Goal: Information Seeking & Learning: Understand process/instructions

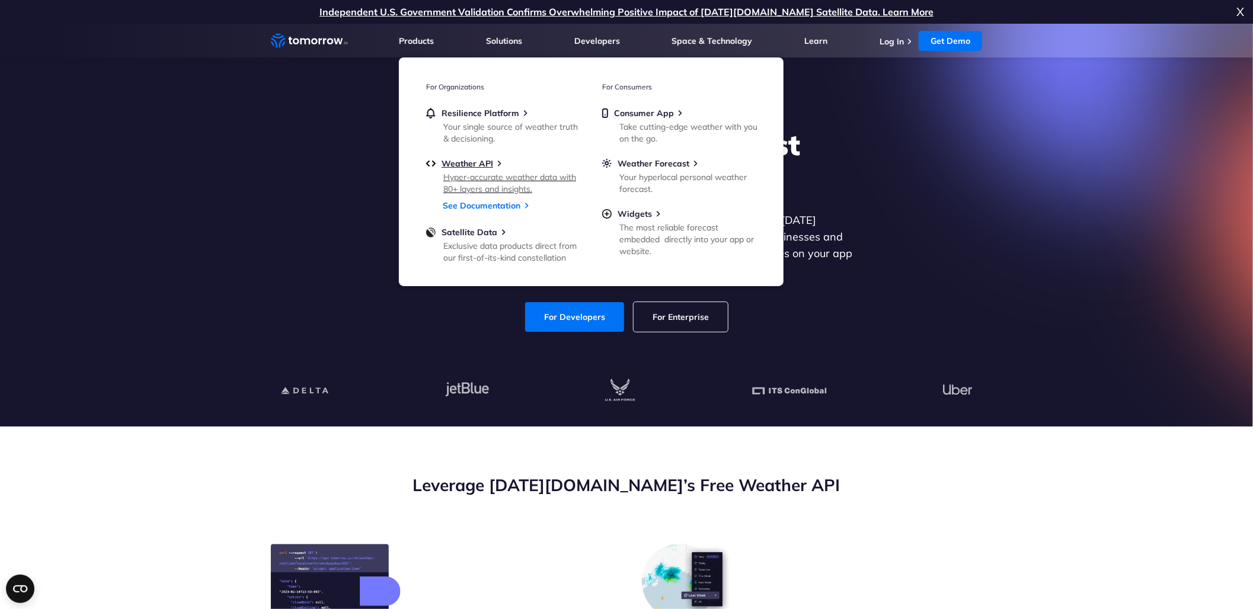
click at [498, 175] on div "Hyper-accurate weather data with 80+ layers and insights." at bounding box center [512, 183] width 138 height 24
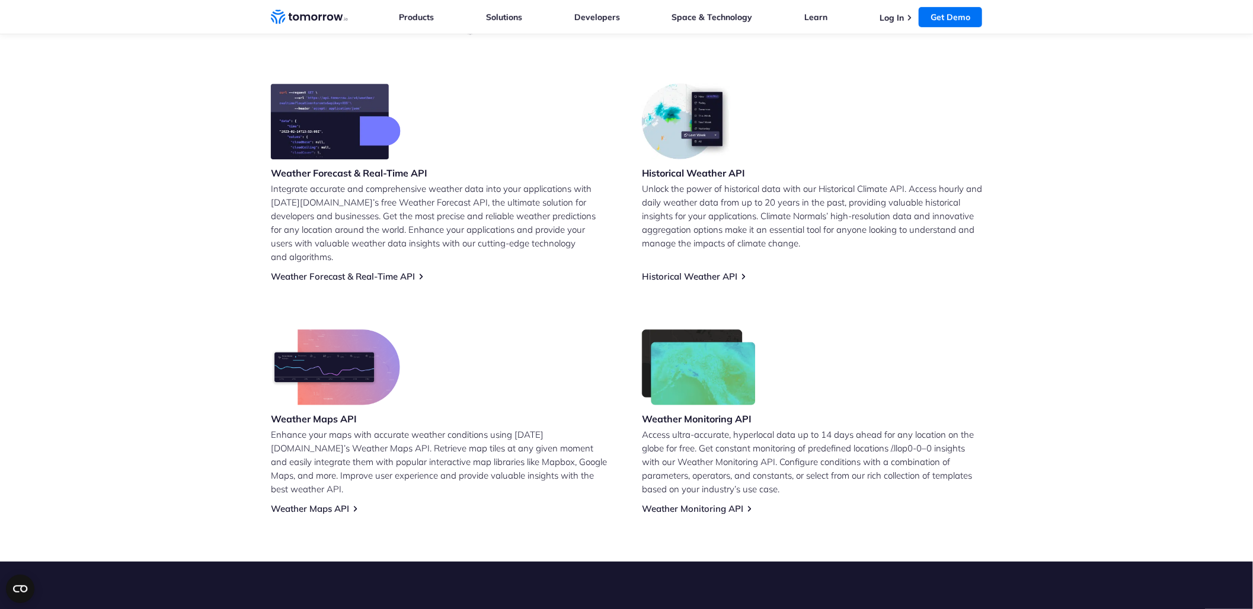
scroll to position [454, 0]
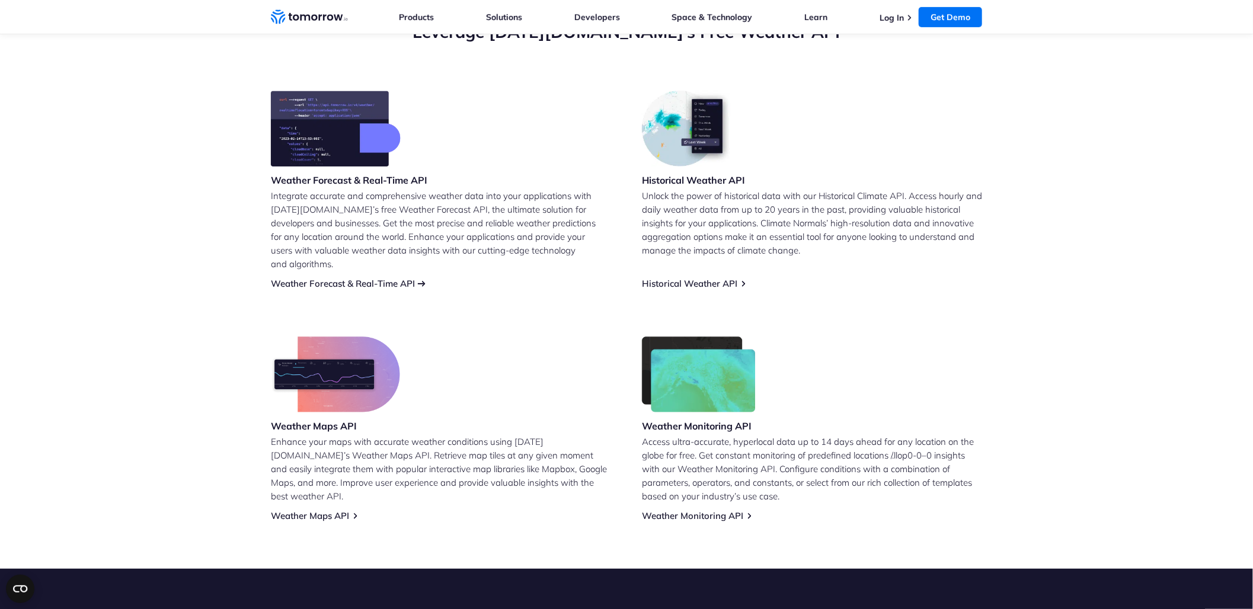
click at [399, 278] on link "Weather Forecast & Real-Time API" at bounding box center [343, 283] width 144 height 11
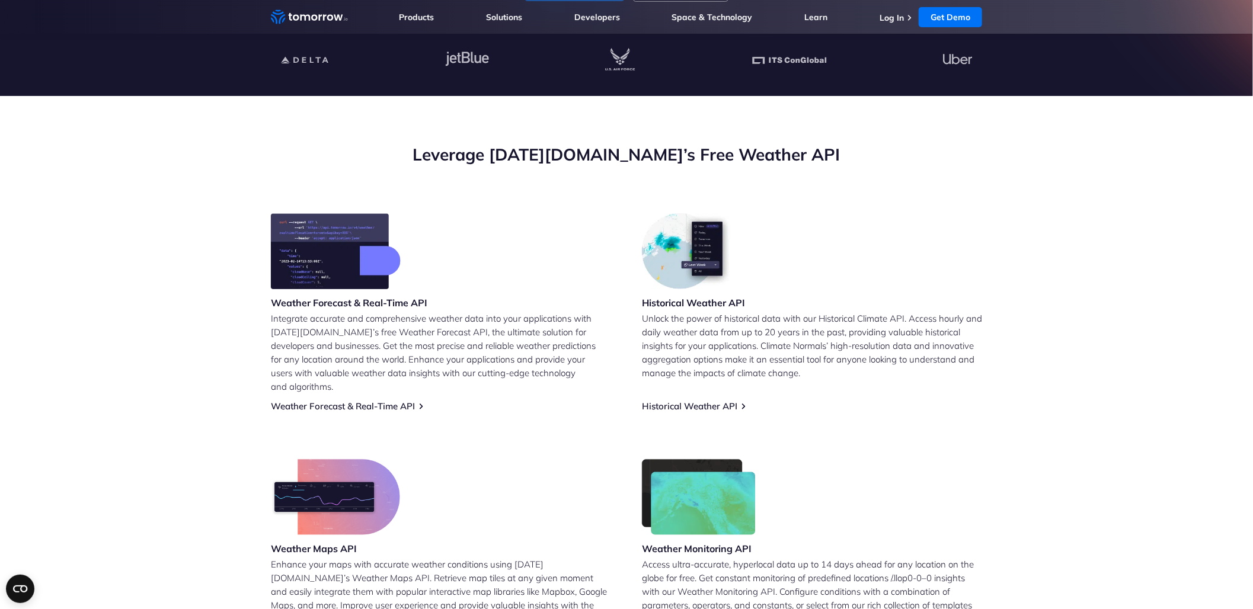
scroll to position [446, 0]
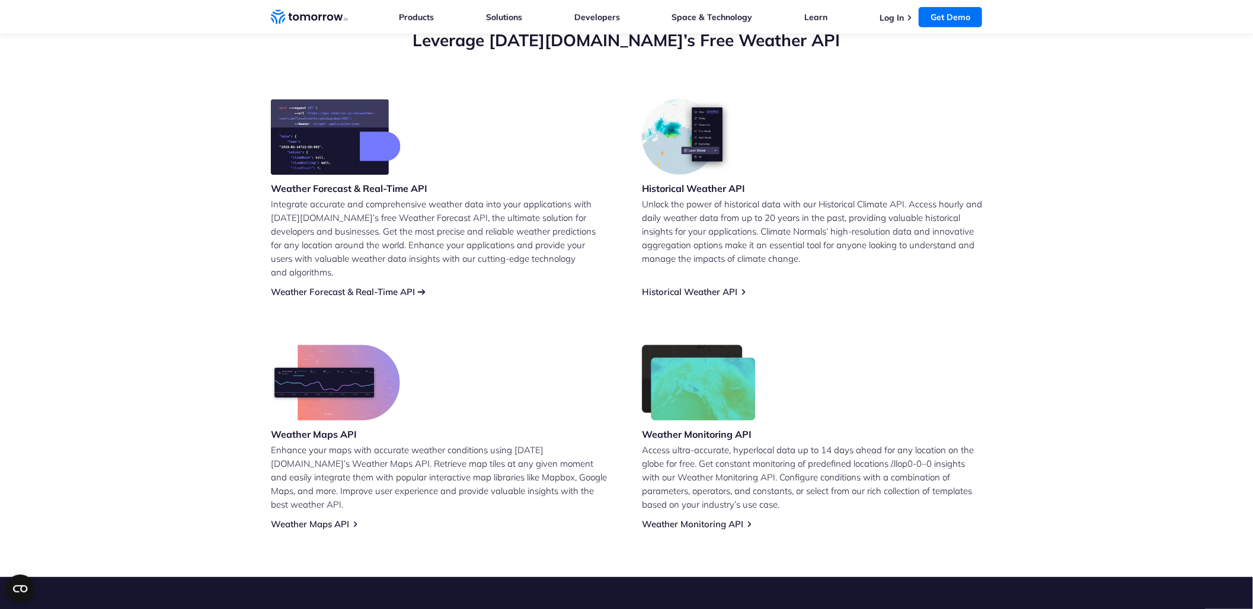
click at [411, 286] on link "Weather Forecast & Real-Time API" at bounding box center [343, 291] width 144 height 11
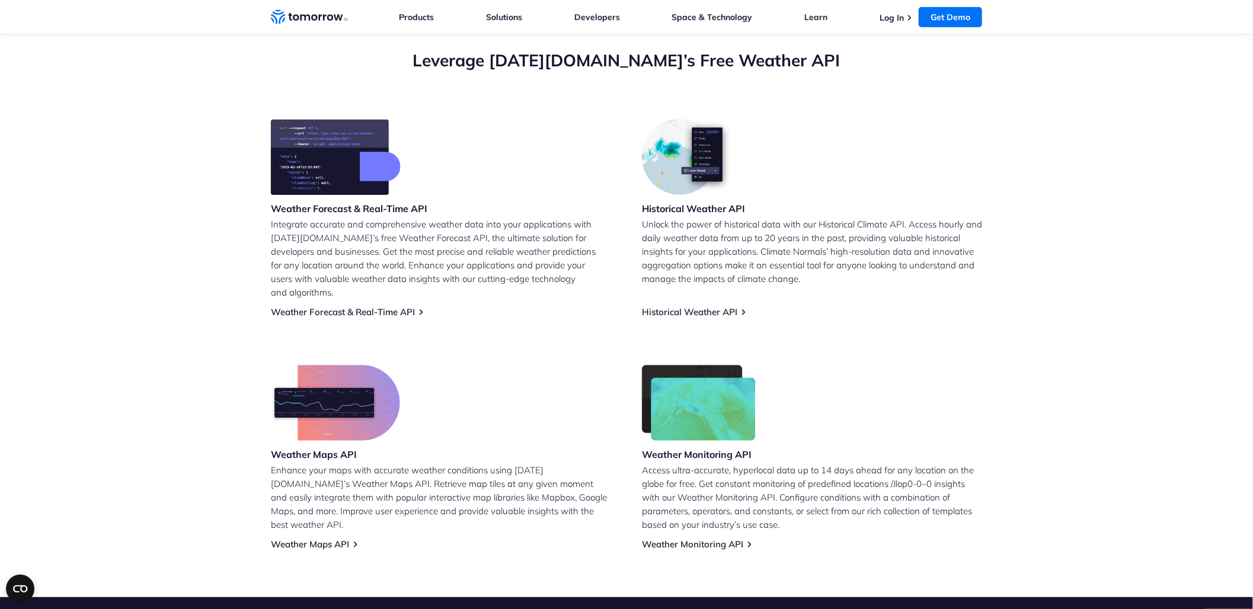
scroll to position [437, 0]
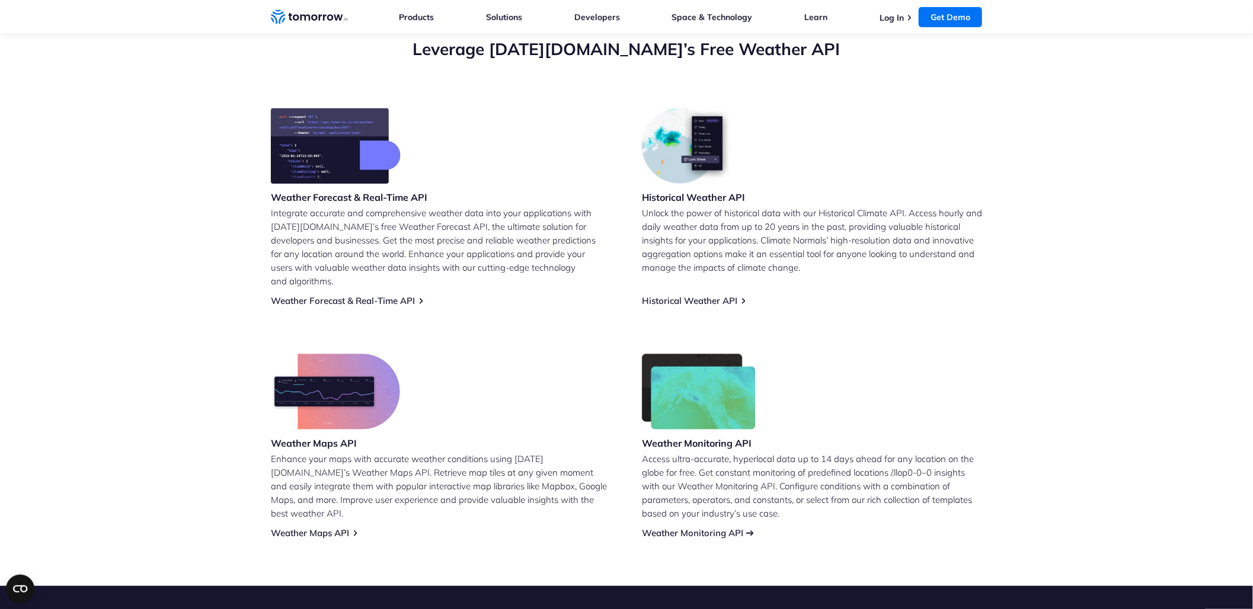
click at [698, 527] on link "Weather Monitoring API" at bounding box center [692, 532] width 101 height 11
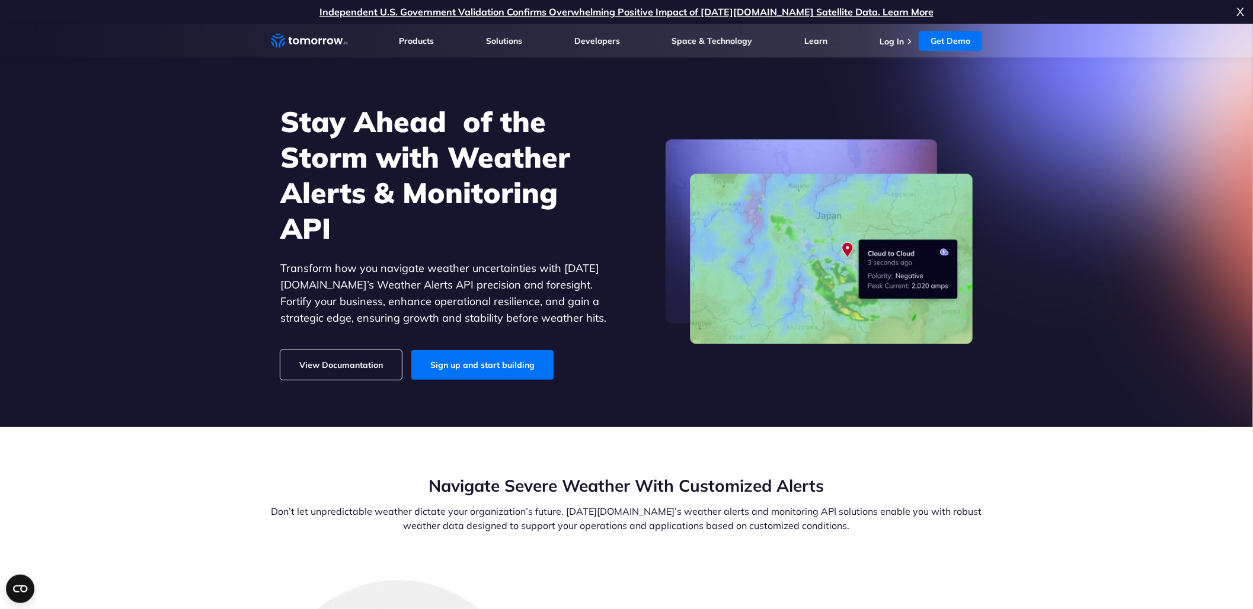
click at [331, 362] on link "View Documantation" at bounding box center [340, 365] width 121 height 30
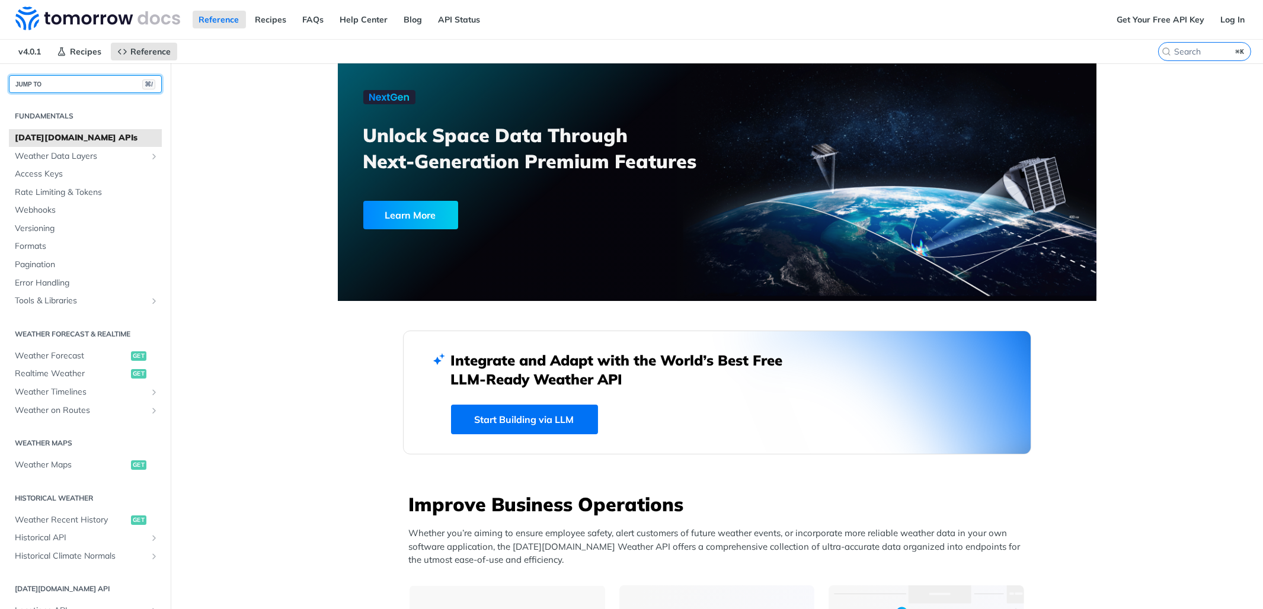
click at [113, 79] on button "JUMP TO ⌘/" at bounding box center [85, 84] width 153 height 18
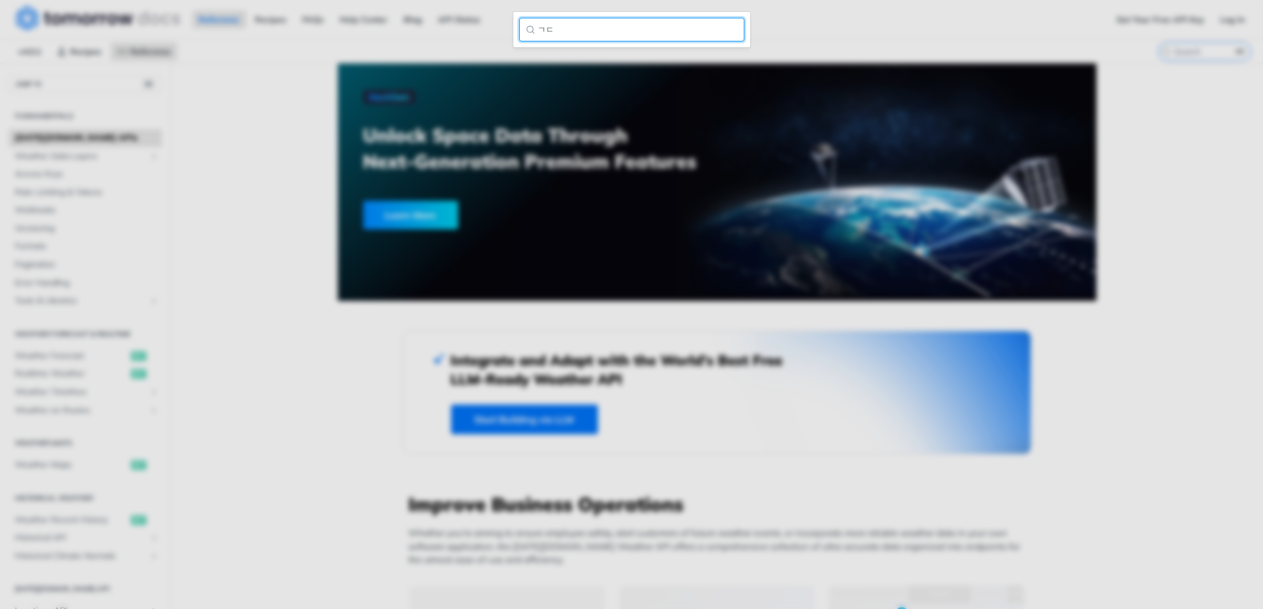
type input "ㄱ"
type input "radar"
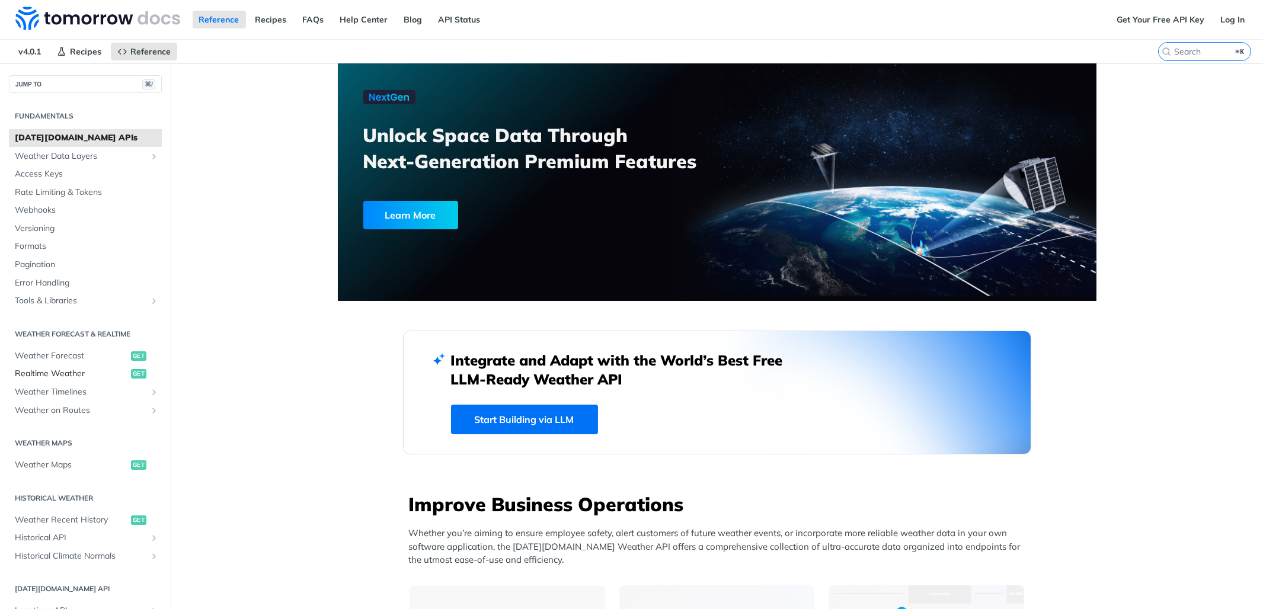
click at [46, 380] on span "Realtime Weather" at bounding box center [71, 374] width 113 height 12
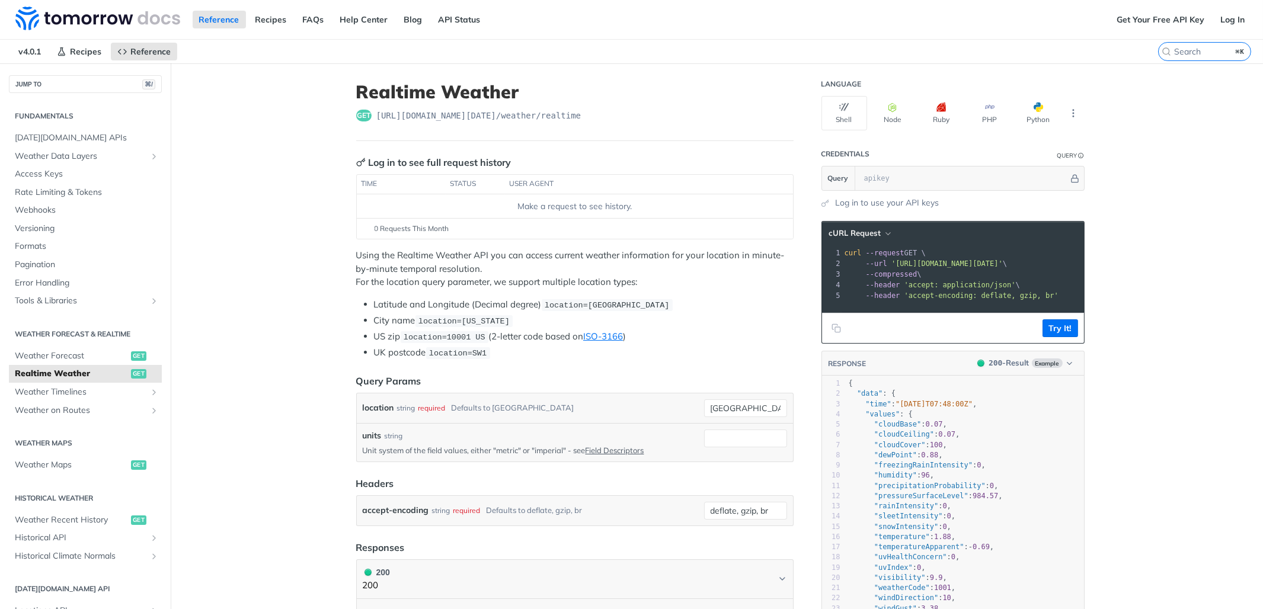
click at [238, 249] on main "JUMP TO ⌘/ Fundamentals [DATE][DOMAIN_NAME] APIs Weather Data Layers Core Proba…" at bounding box center [631, 596] width 1263 height 1067
